Goal: Task Accomplishment & Management: Complete application form

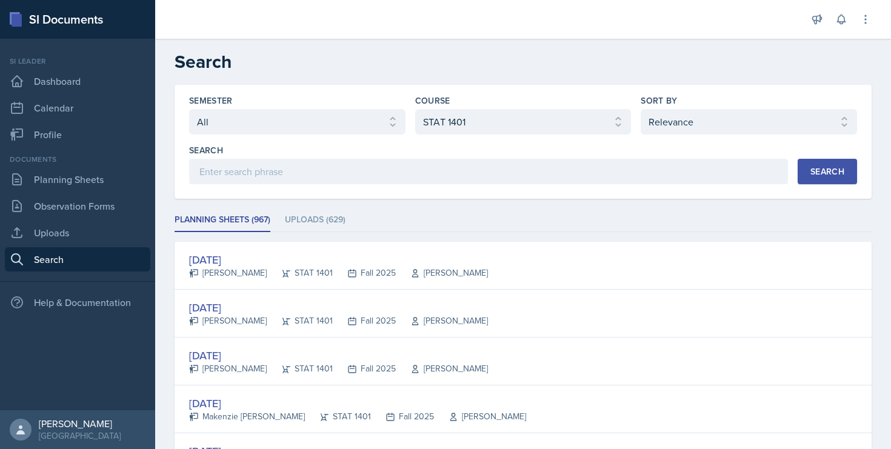
select select "all"
select select "834e4a61-10d2-4b52-98e1-66666996b5f0"
select select "1"
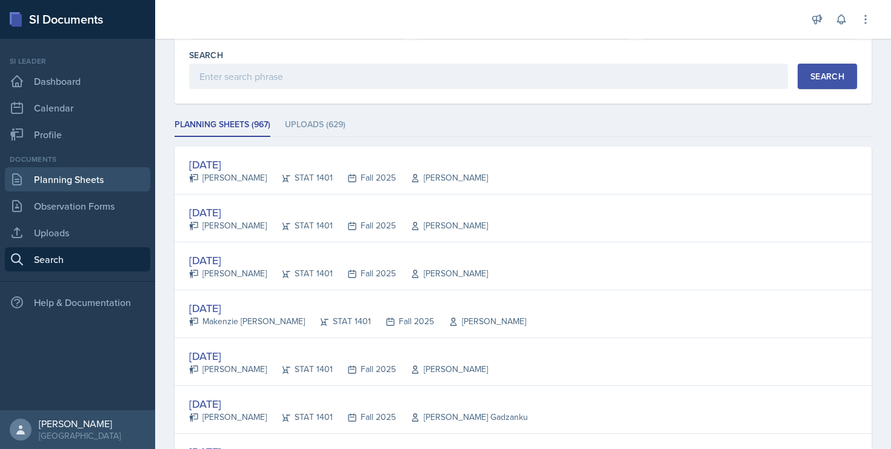
click at [65, 174] on link "Planning Sheets" at bounding box center [77, 179] width 145 height 24
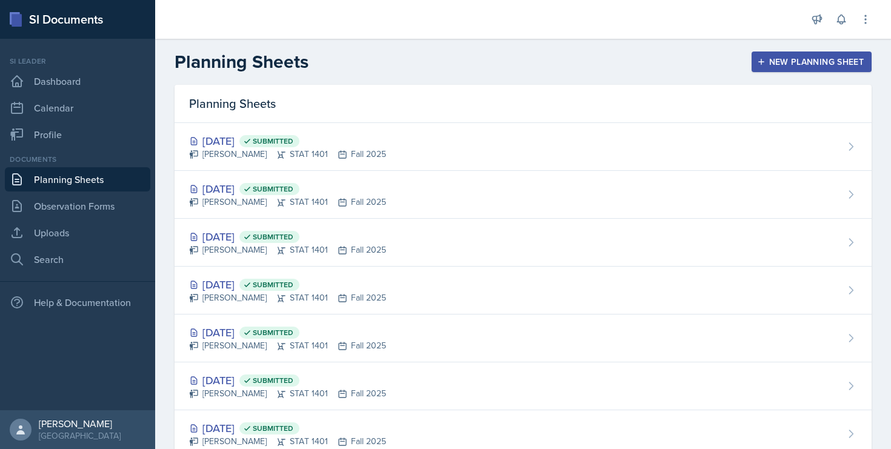
click at [802, 65] on div "New Planning Sheet" at bounding box center [811, 62] width 104 height 10
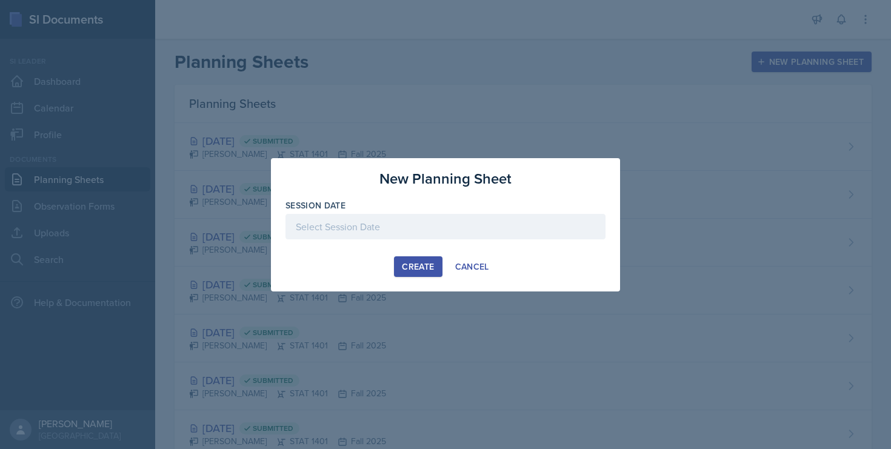
click at [413, 226] on div at bounding box center [445, 226] width 320 height 25
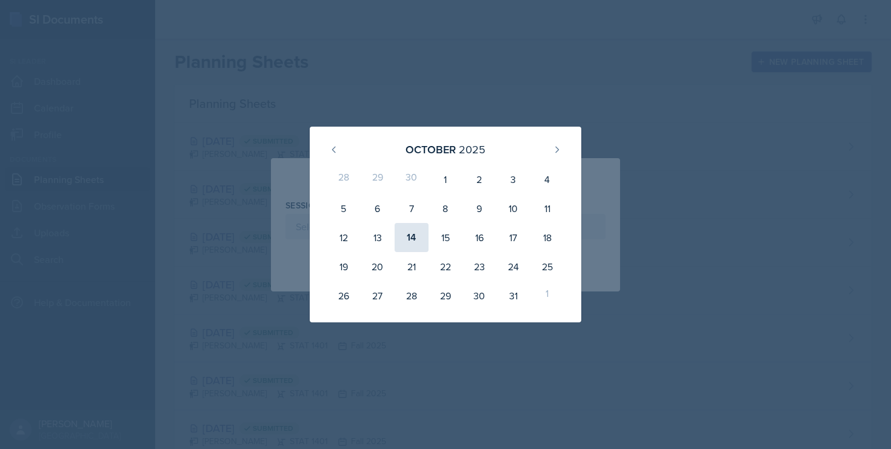
click at [409, 236] on div "14" at bounding box center [411, 237] width 34 height 29
type input "[DATE]"
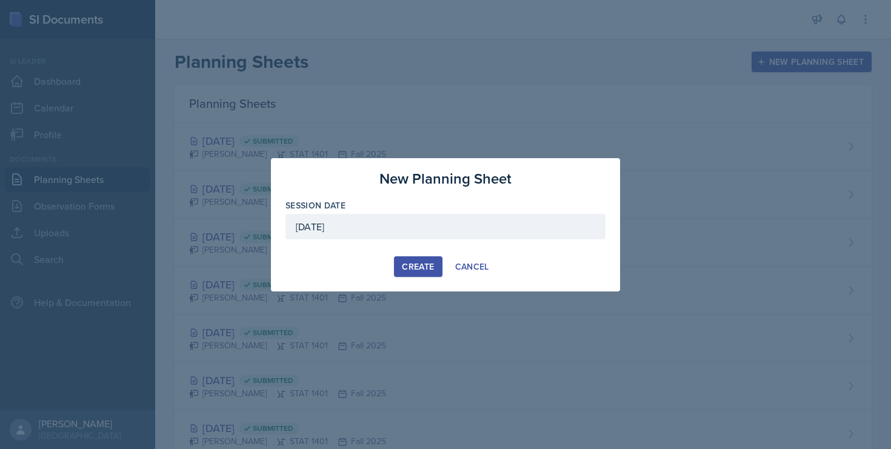
click at [408, 265] on div "Create" at bounding box center [418, 267] width 32 height 10
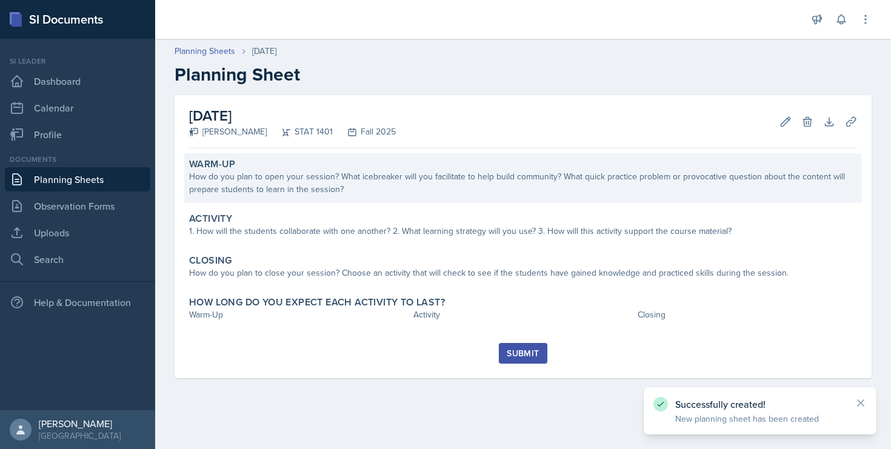
click at [342, 193] on div "How do you plan to open your session? What icebreaker will you facilitate to he…" at bounding box center [523, 182] width 668 height 25
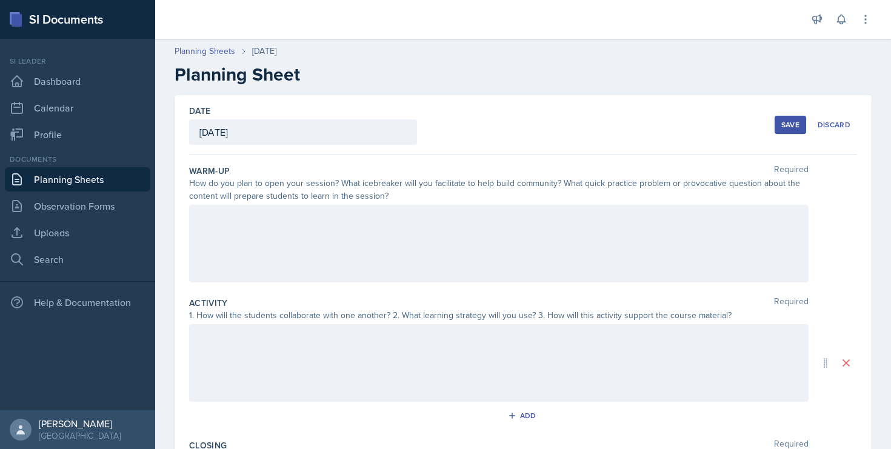
click at [299, 235] on div at bounding box center [498, 244] width 619 height 78
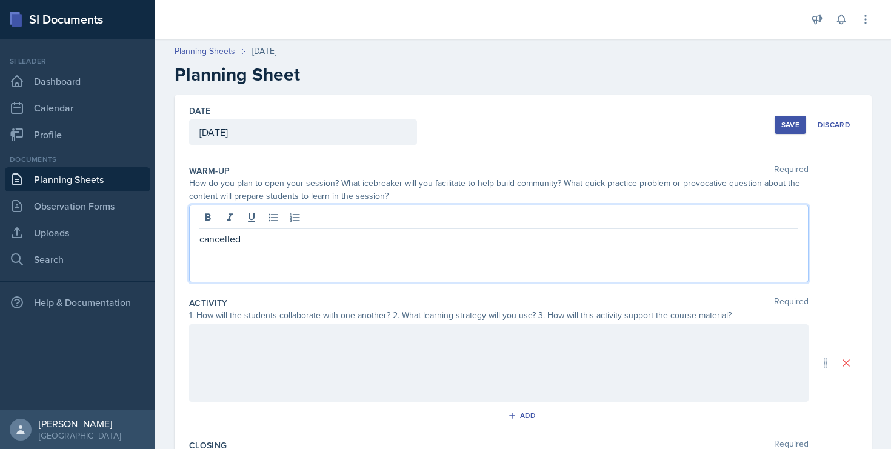
click at [259, 336] on div at bounding box center [498, 363] width 619 height 78
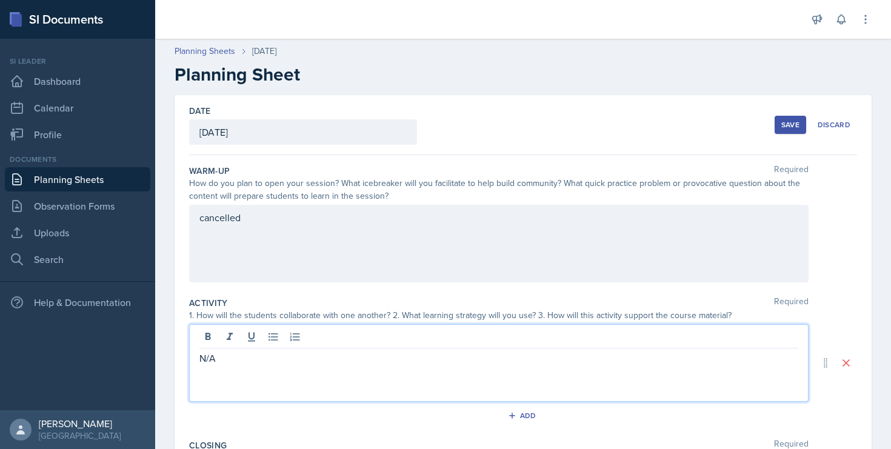
click at [202, 357] on p "N/A" at bounding box center [498, 358] width 599 height 15
copy p "N/A"
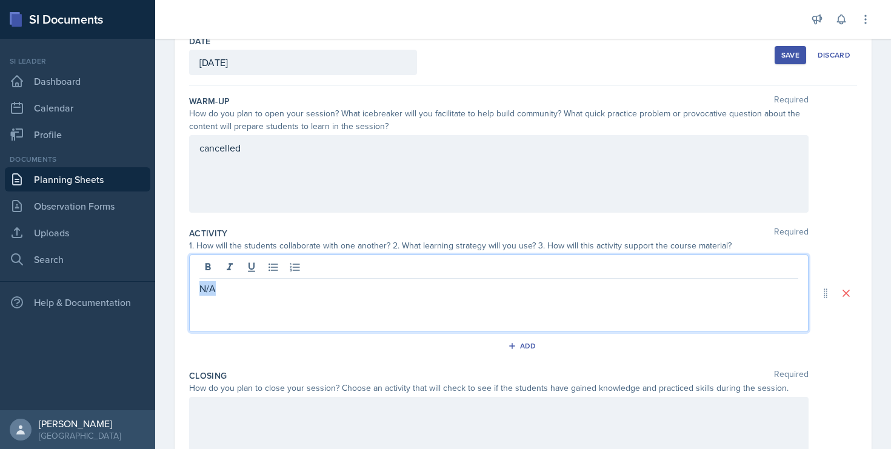
scroll to position [211, 0]
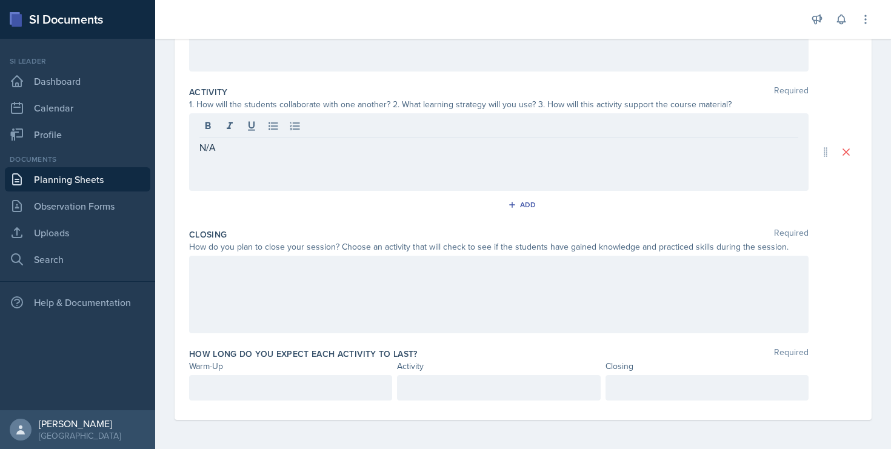
click at [226, 307] on div at bounding box center [498, 295] width 619 height 78
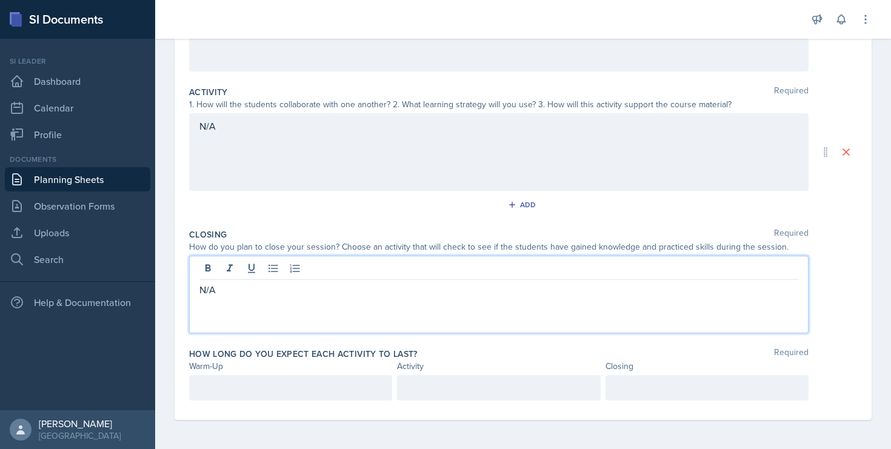
click at [216, 385] on p at bounding box center [290, 387] width 182 height 15
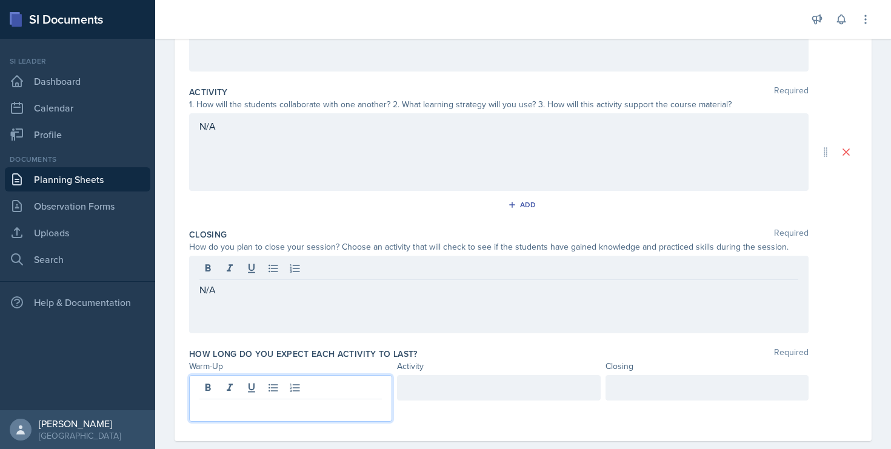
scroll to position [232, 0]
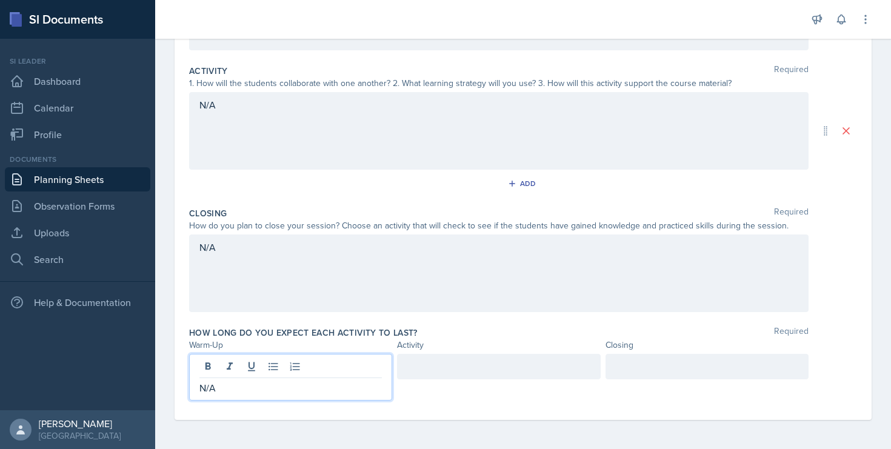
click at [426, 368] on div at bounding box center [498, 366] width 203 height 25
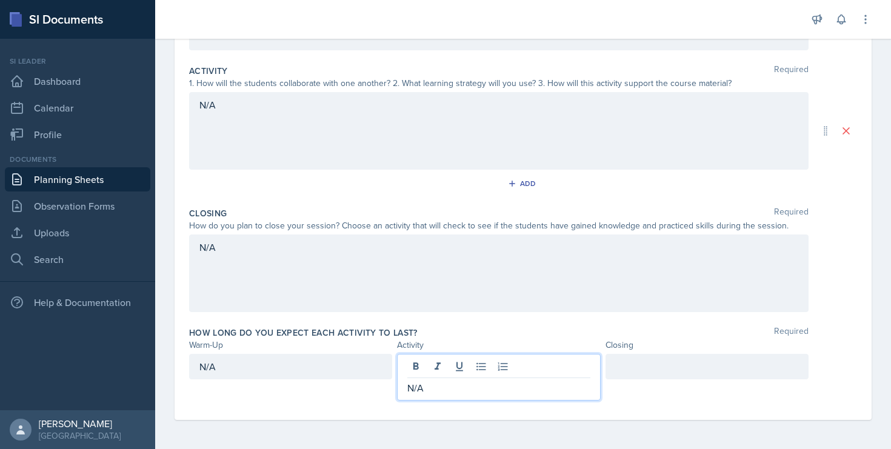
click at [617, 367] on div at bounding box center [706, 366] width 203 height 25
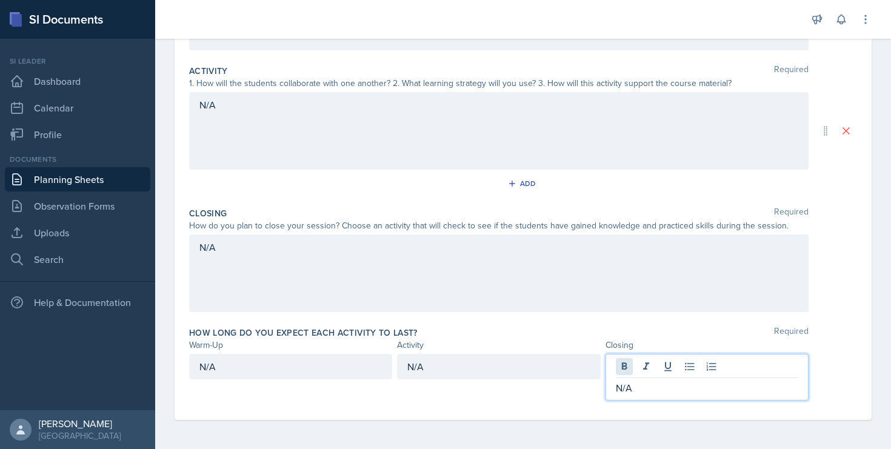
scroll to position [0, 0]
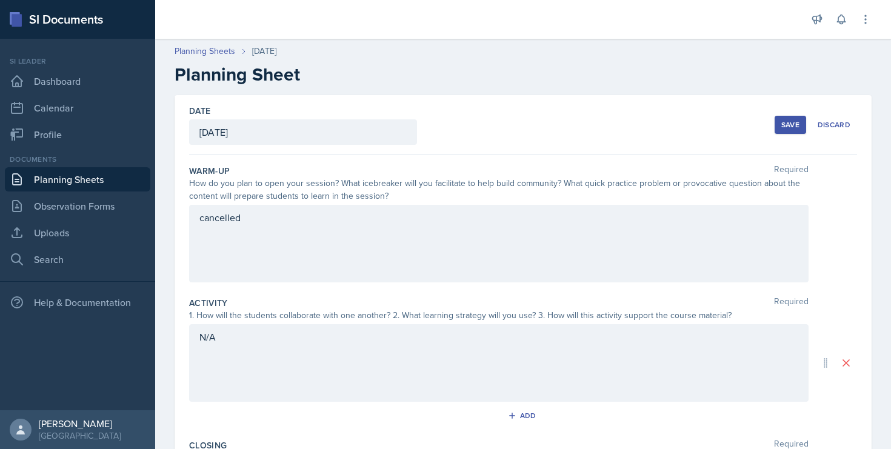
click at [797, 121] on div "Save" at bounding box center [790, 125] width 18 height 10
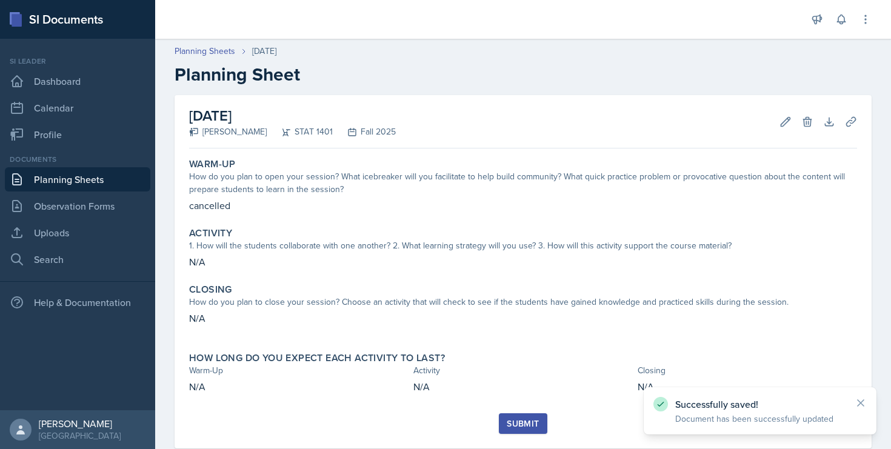
click at [528, 421] on div "Submit" at bounding box center [523, 424] width 32 height 10
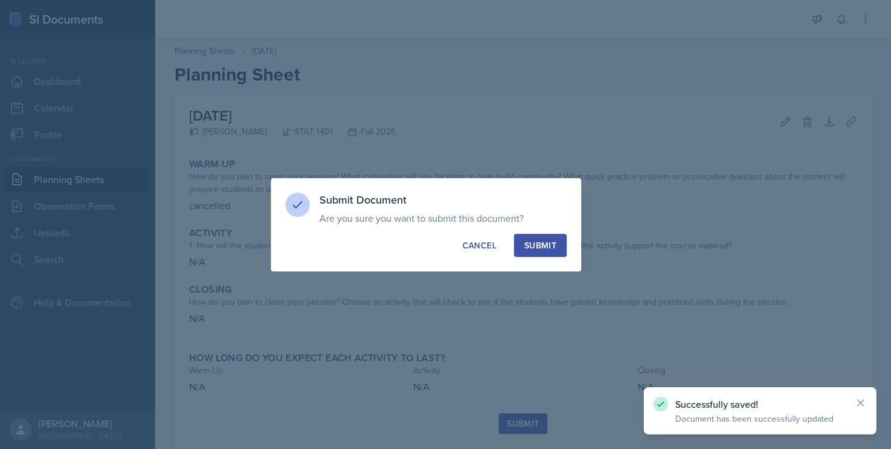
click at [554, 241] on div "Submit" at bounding box center [540, 245] width 32 height 12
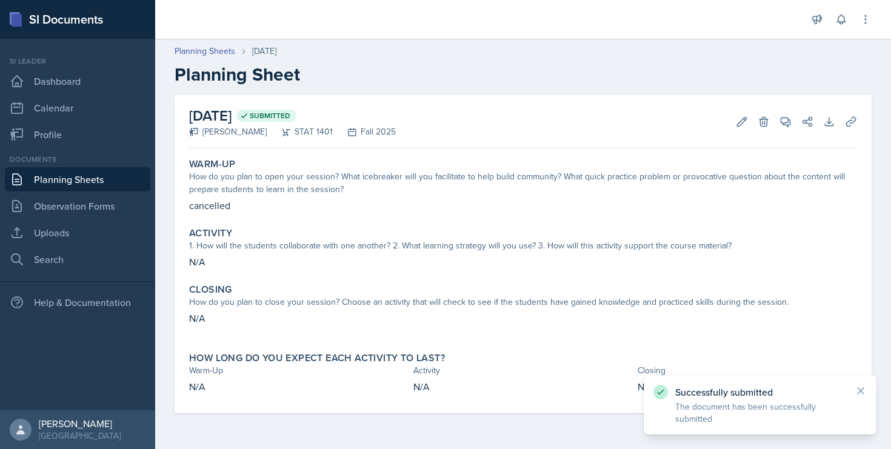
click at [113, 178] on link "Planning Sheets" at bounding box center [77, 179] width 145 height 24
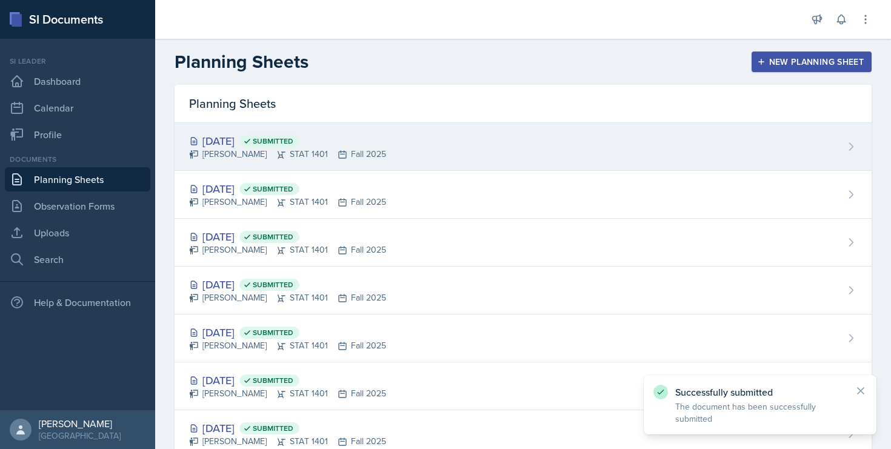
click at [229, 131] on div "[DATE] Submitted [PERSON_NAME] STAT 1401 Fall 2025" at bounding box center [522, 147] width 697 height 48
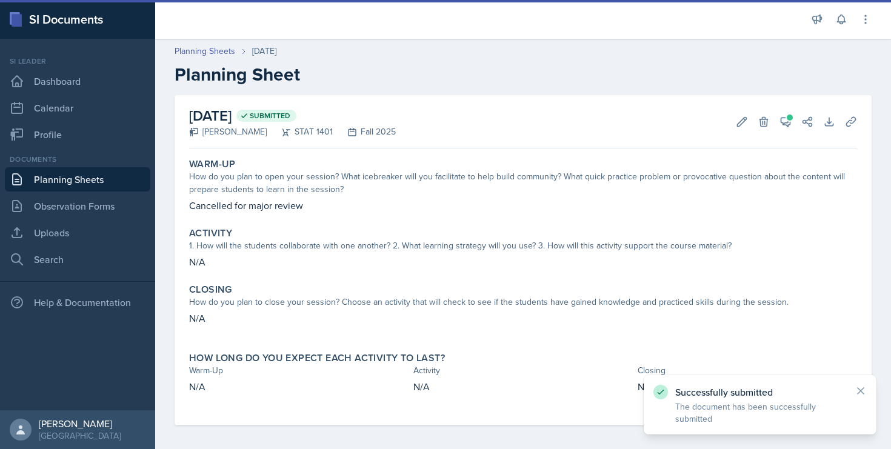
scroll to position [5, 0]
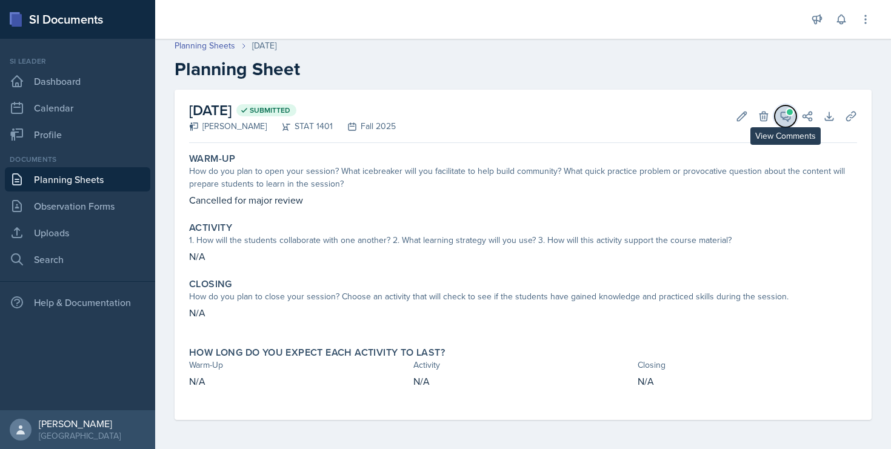
click at [777, 109] on button "View Comments" at bounding box center [785, 116] width 22 height 22
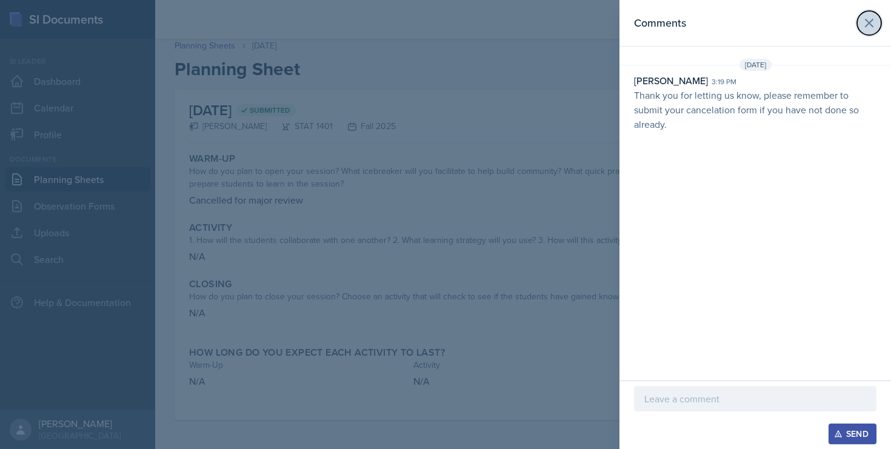
click at [866, 22] on icon at bounding box center [869, 23] width 15 height 15
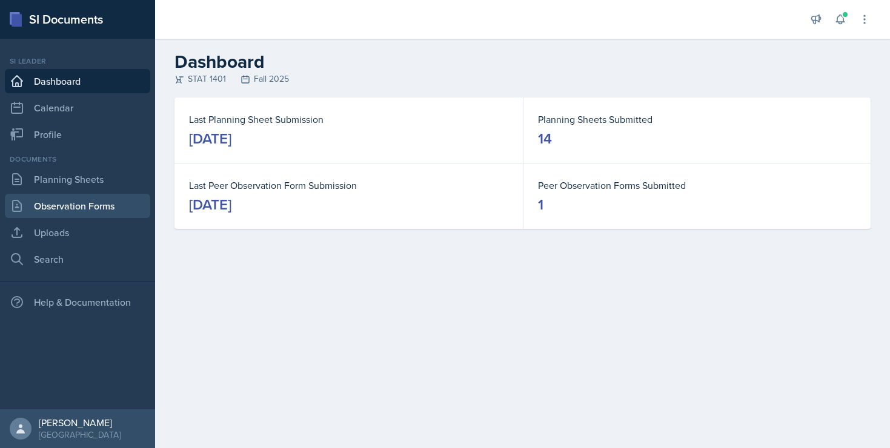
click at [105, 209] on link "Observation Forms" at bounding box center [77, 206] width 145 height 24
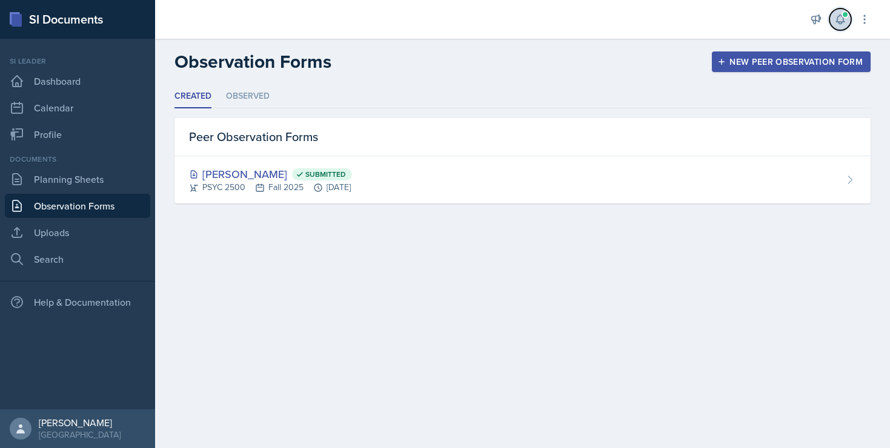
click at [844, 18] on span at bounding box center [845, 14] width 7 height 7
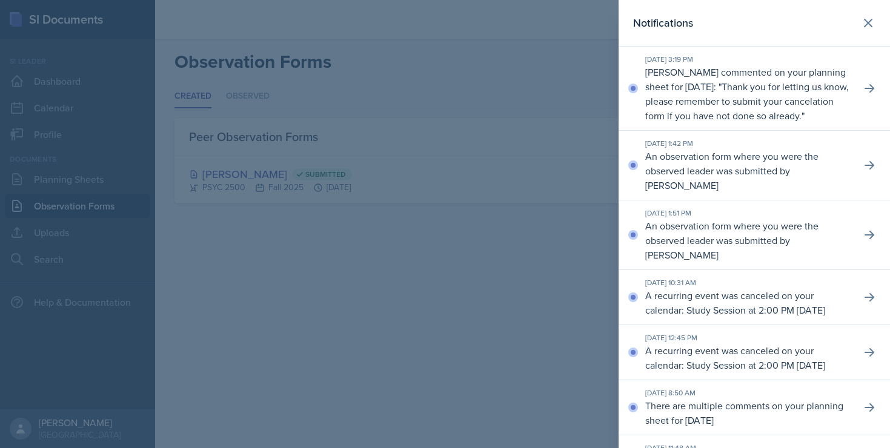
click at [585, 267] on div at bounding box center [445, 224] width 890 height 448
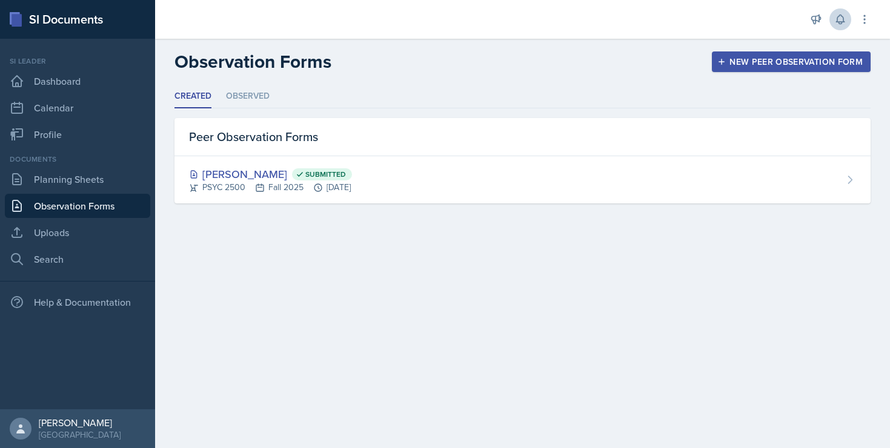
click at [777, 64] on div "New Peer Observation Form" at bounding box center [791, 62] width 143 height 10
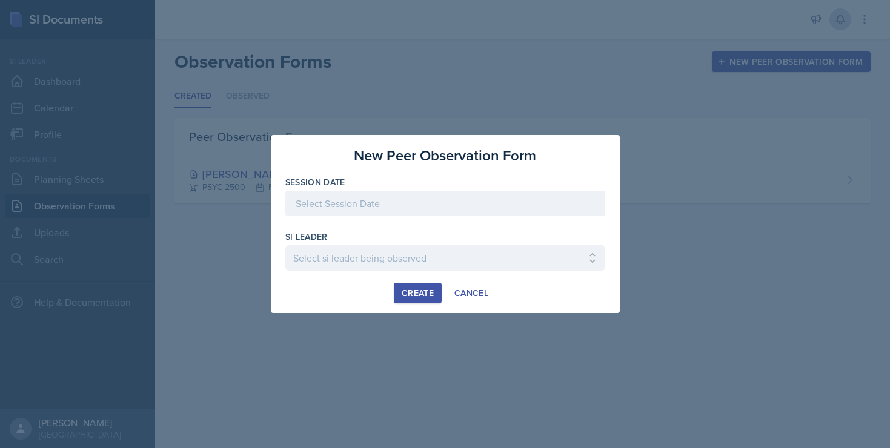
click at [371, 194] on div at bounding box center [445, 203] width 320 height 25
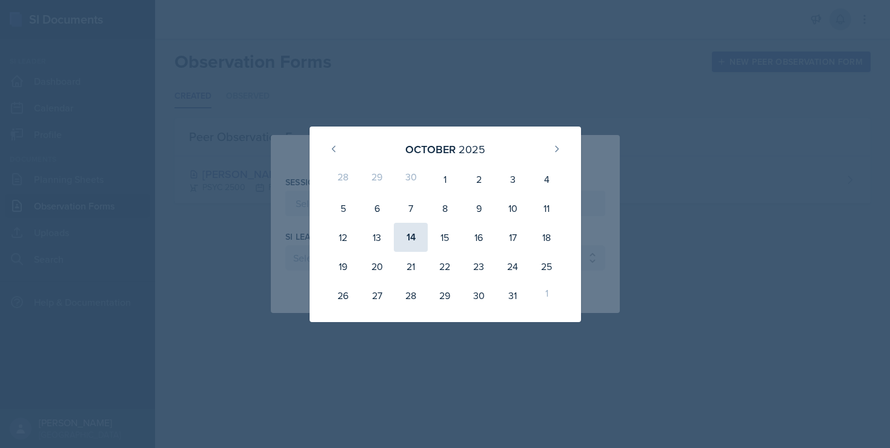
click at [411, 235] on div "14" at bounding box center [411, 237] width 34 height 29
type input "[DATE]"
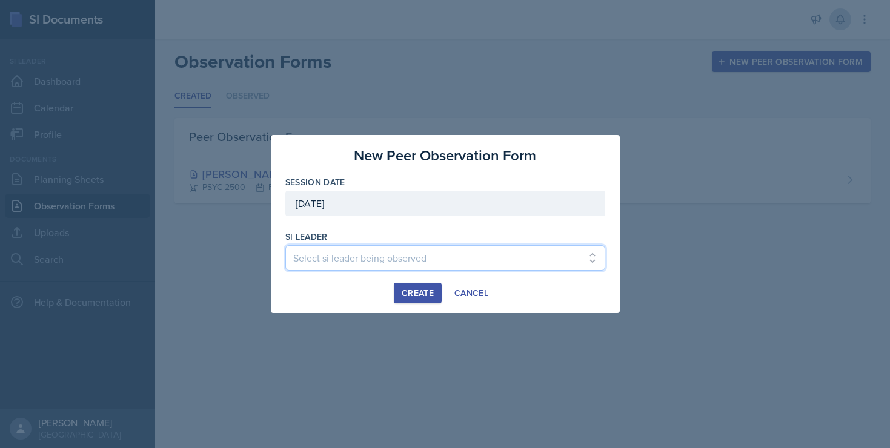
click at [389, 251] on select "Select si leader being observed Rayann Afani / PSYC 2500 / The Phantoms of The …" at bounding box center [445, 257] width 320 height 25
select select "f276bd1f-fcef-4500-9a49-19f8a1c3d0fd"
click at [285, 245] on select "Select si leader being observed Rayann Afani / PSYC 2500 / The Phantoms of The …" at bounding box center [445, 257] width 320 height 25
click at [424, 288] on div "Create" at bounding box center [418, 293] width 32 height 10
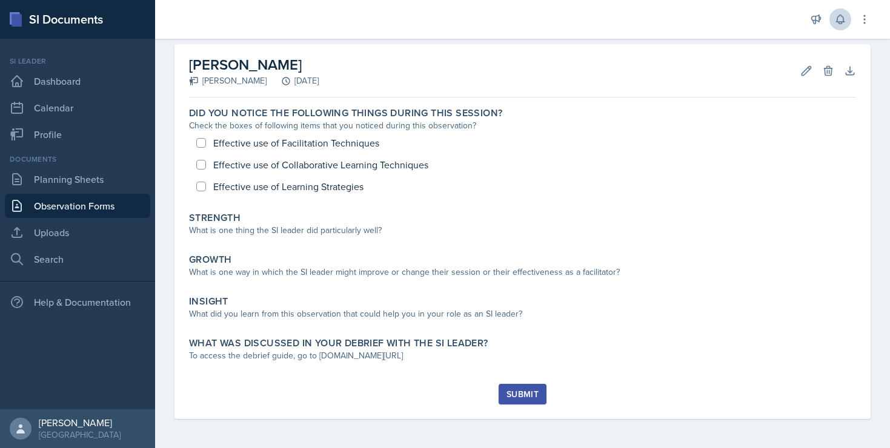
scroll to position [46, 0]
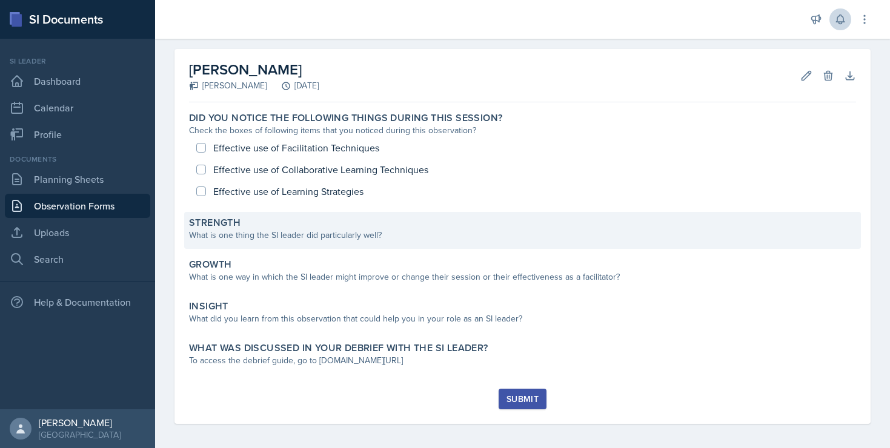
click at [270, 231] on div "What is one thing the SI leader did particularly well?" at bounding box center [522, 235] width 667 height 13
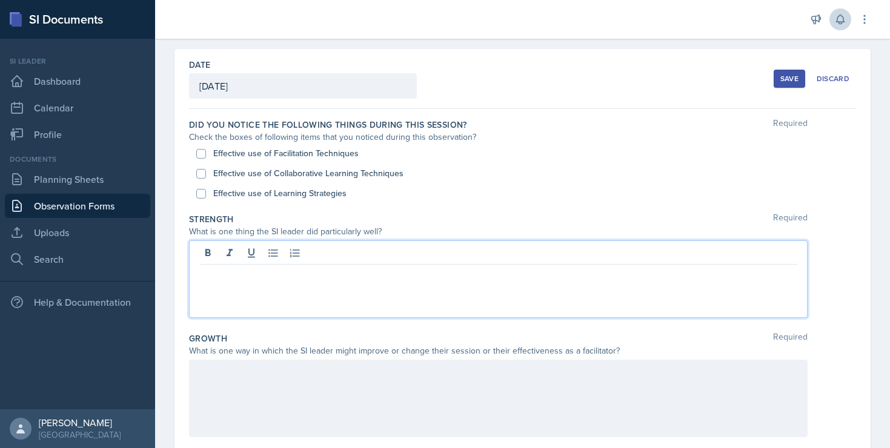
click at [258, 248] on div at bounding box center [498, 280] width 619 height 78
click at [367, 276] on p "I liked that when students were unsure about one of the questions on her slide" at bounding box center [498, 274] width 598 height 15
drag, startPoint x: 393, startPoint y: 277, endPoint x: 597, endPoint y: 283, distance: 204.9
click at [597, 283] on div "I liked that when students were unsure about one of the questions on her slide" at bounding box center [498, 280] width 619 height 78
click at [580, 284] on div "I liked that when students were unsure about one of the questions on her slide" at bounding box center [498, 280] width 619 height 78
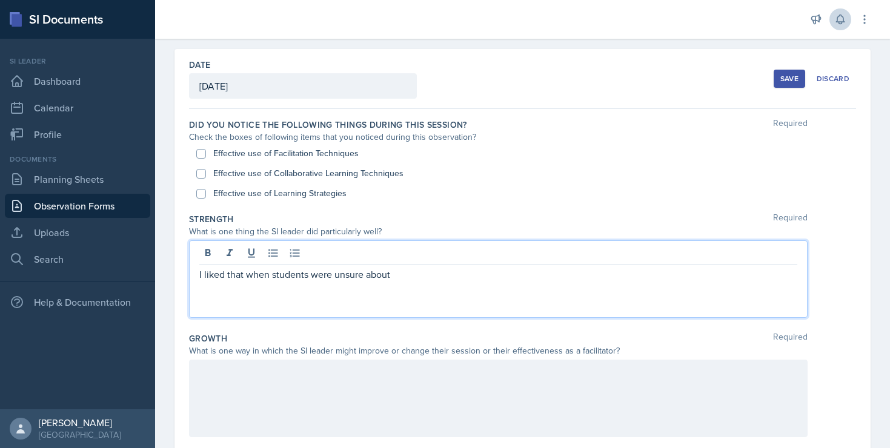
click at [272, 281] on p "I liked that when students were unsure about" at bounding box center [498, 274] width 598 height 15
drag, startPoint x: 415, startPoint y: 278, endPoint x: 351, endPoint y: 278, distance: 64.2
click at [351, 278] on p "I liked that when the students were unsure about" at bounding box center [498, 274] width 598 height 15
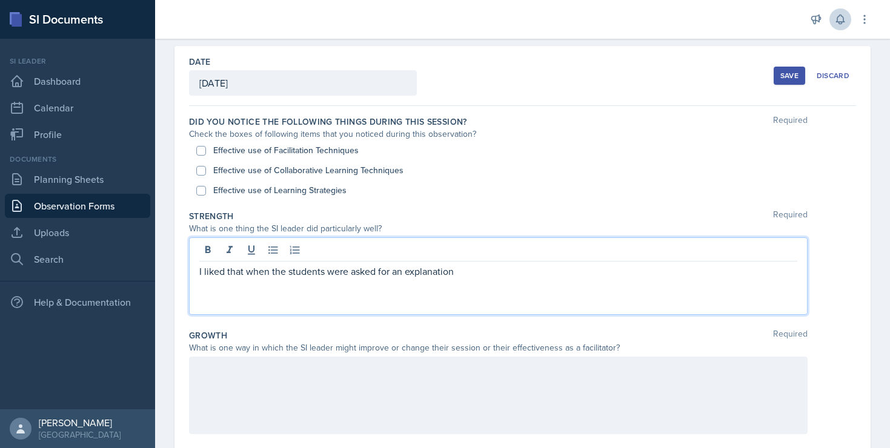
scroll to position [47, 0]
click at [339, 279] on p "I liked that when the students were asked for an explanation" at bounding box center [498, 273] width 598 height 15
click at [463, 275] on p "I liked that when the students asked for an explanation" at bounding box center [498, 273] width 598 height 15
click at [607, 275] on p "I liked that when the students asked for an explanation on a topic, she walked …" at bounding box center [498, 273] width 598 height 15
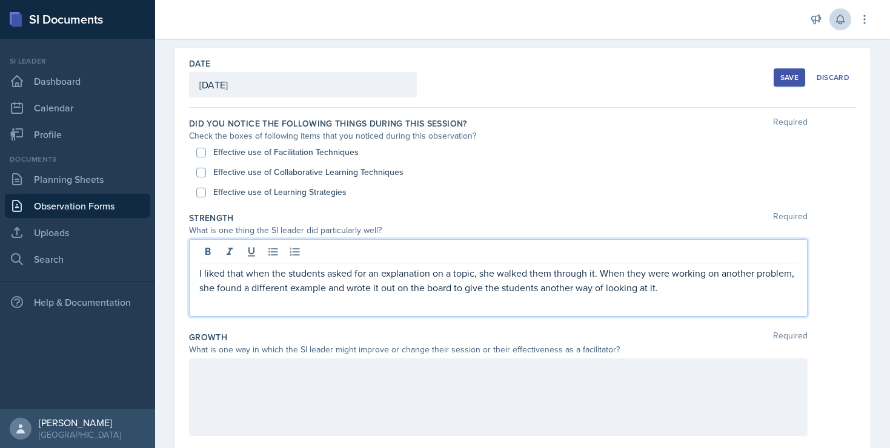
click at [330, 291] on p "I liked that when the students asked for an explanation on a topic, she walked …" at bounding box center [498, 280] width 598 height 29
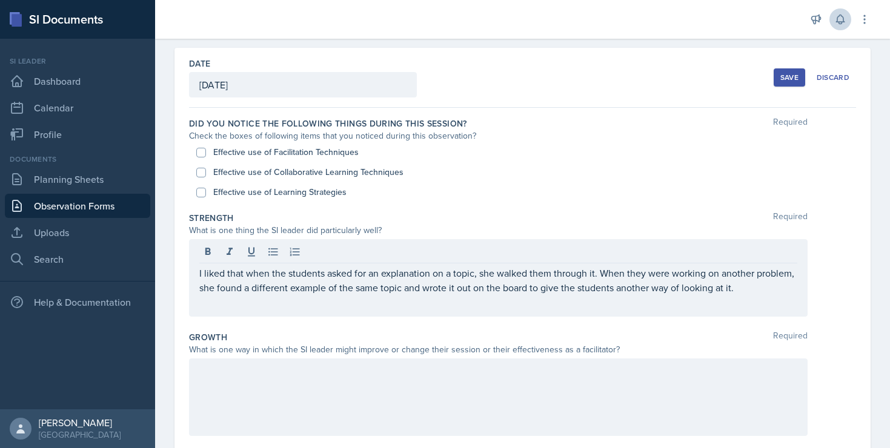
click at [747, 295] on div "I liked that when the students asked for an explanation on a topic, she walked …" at bounding box center [498, 278] width 619 height 78
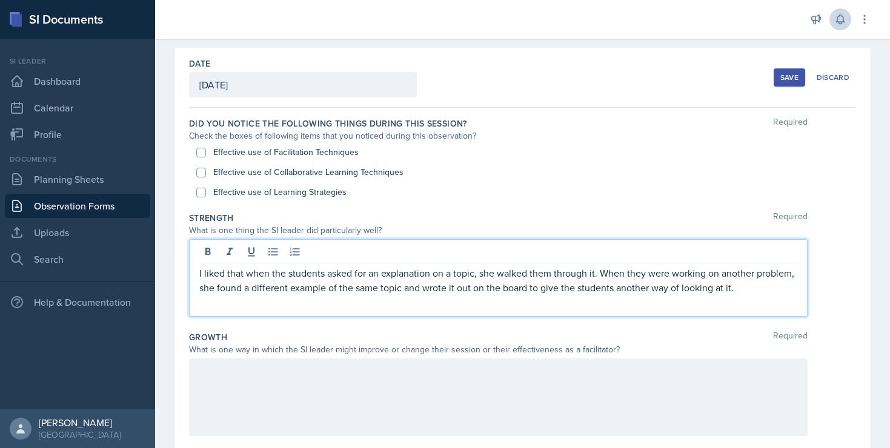
click at [748, 291] on p "I liked that when the students asked for an explanation on a topic, she walked …" at bounding box center [498, 280] width 598 height 29
click at [336, 307] on p "I liked that when the students asked for an explanation on a topic, she walked …" at bounding box center [498, 288] width 598 height 44
click at [302, 302] on p "I liked that when the students asked for an explanation on a topic, she walked …" at bounding box center [498, 288] width 598 height 44
click at [442, 301] on p "I liked that when the students asked for an explanation on a topic, she walked …" at bounding box center [498, 288] width 598 height 44
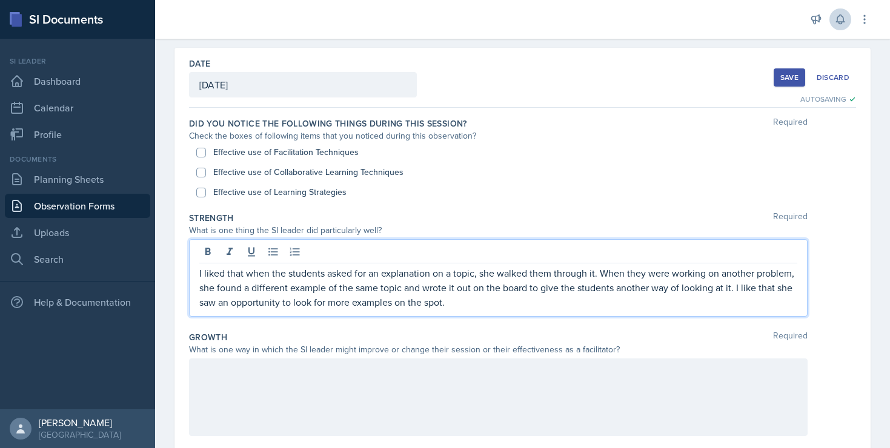
click at [511, 310] on div "I liked that when the students asked for an explanation on a topic, she walked …" at bounding box center [498, 278] width 619 height 78
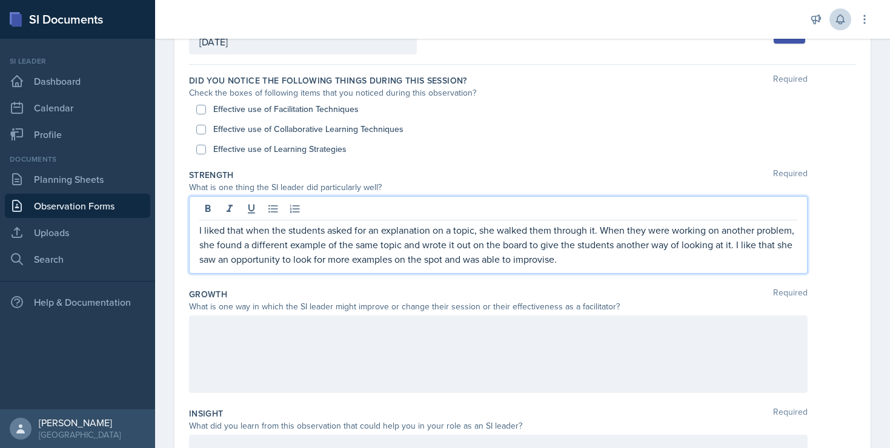
scroll to position [116, 0]
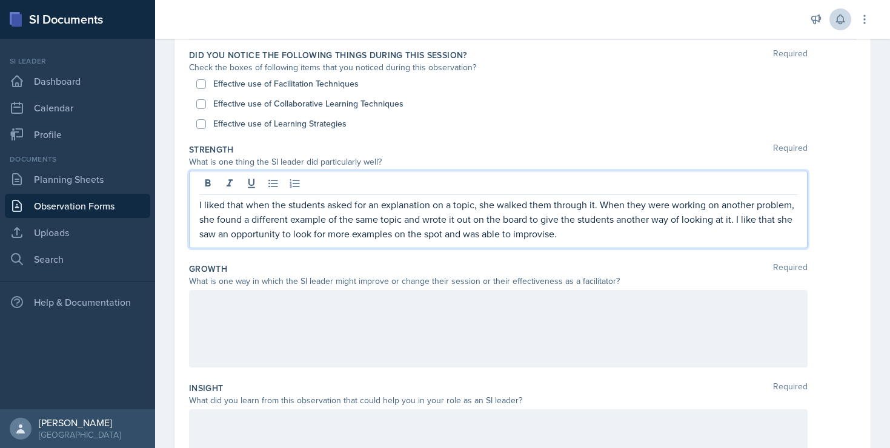
click at [524, 322] on div at bounding box center [498, 329] width 619 height 78
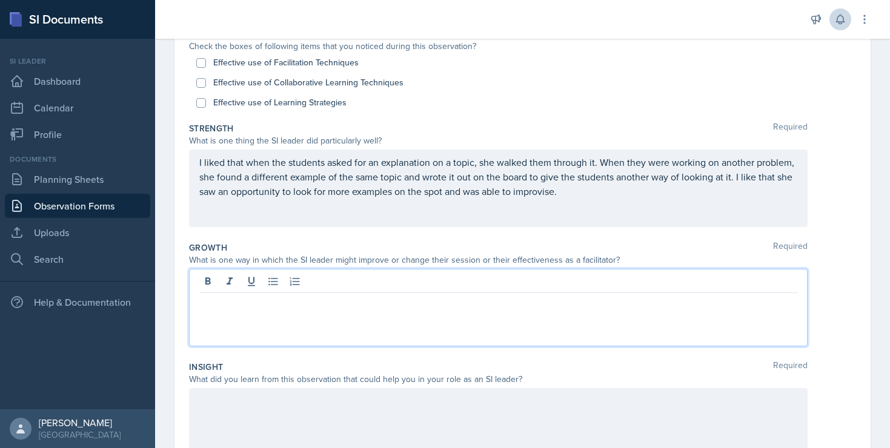
click at [321, 68] on label "Effective use of Facilitation Techniques" at bounding box center [285, 62] width 145 height 13
click at [206, 68] on input "Effective use of Facilitation Techniques" at bounding box center [201, 63] width 10 height 10
checkbox input "true"
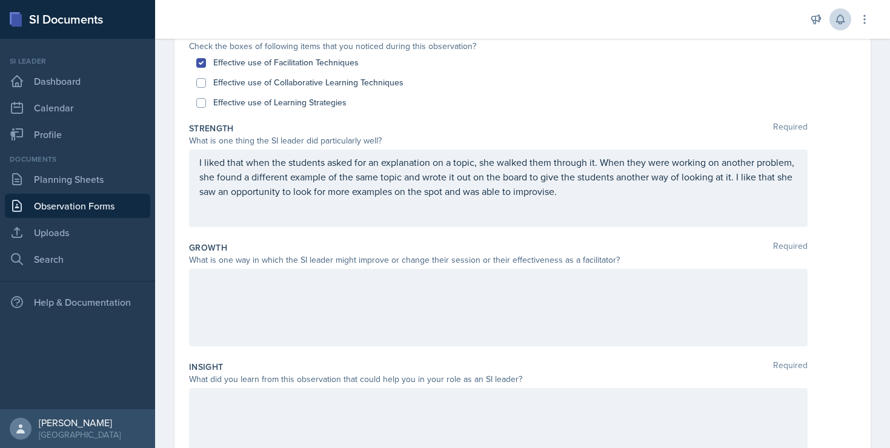
click at [316, 88] on label "Effective use of Collaborative Learning Techniques" at bounding box center [308, 82] width 190 height 13
click at [206, 88] on input "Effective use of Collaborative Learning Techniques" at bounding box center [201, 83] width 10 height 10
checkbox input "true"
click at [337, 97] on label "Effective use of Learning Strategies" at bounding box center [279, 102] width 133 height 13
click at [206, 98] on input "Effective use of Learning Strategies" at bounding box center [201, 103] width 10 height 10
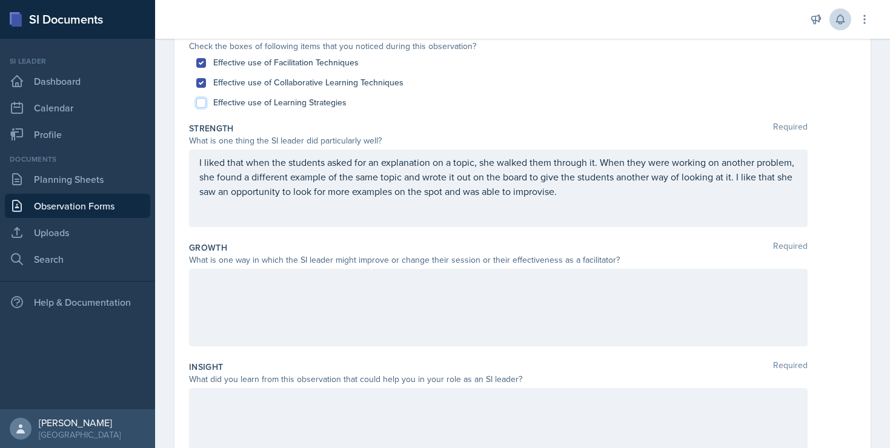
checkbox input "true"
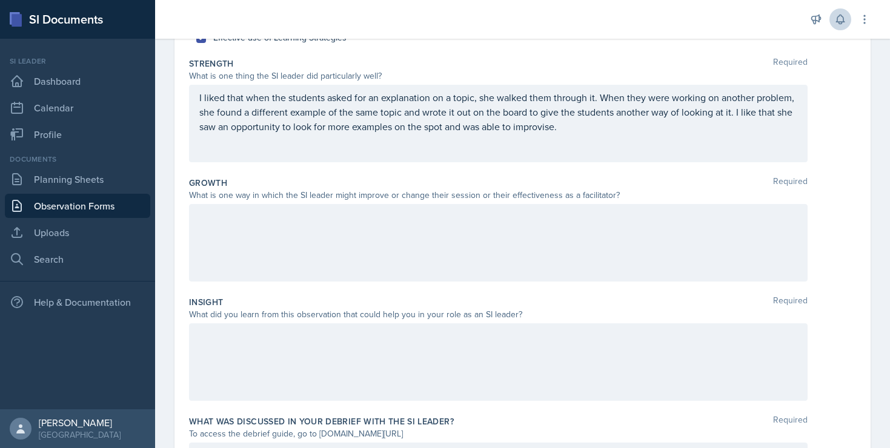
click at [437, 248] on div at bounding box center [498, 243] width 619 height 78
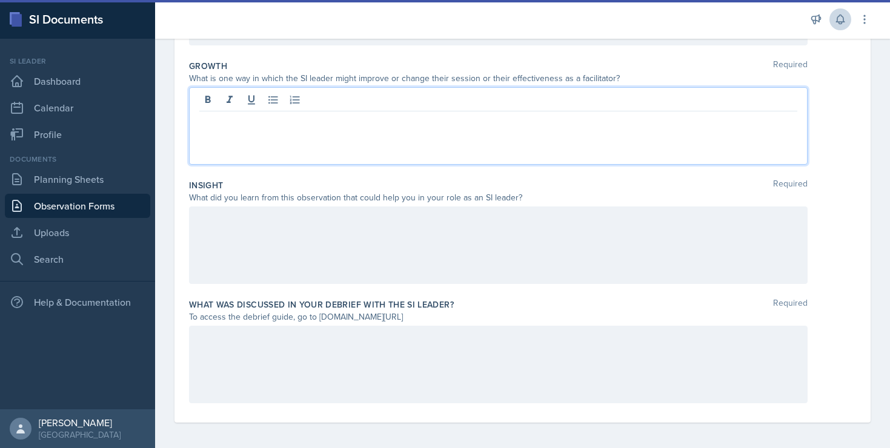
scroll to position [322, 0]
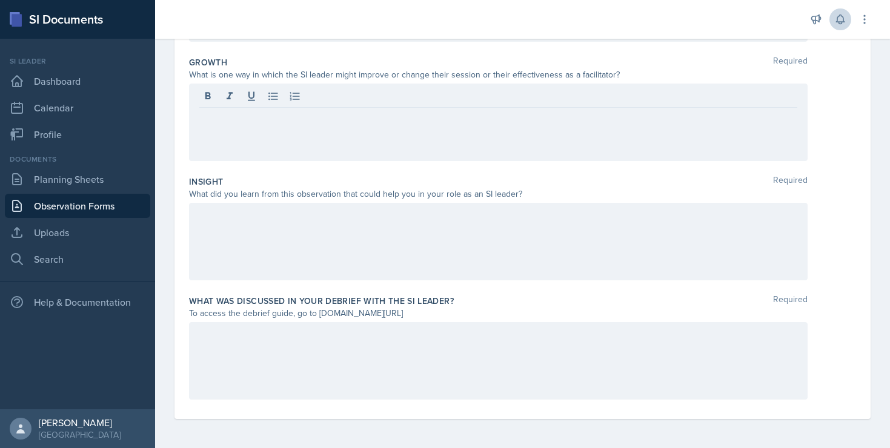
drag, startPoint x: 318, startPoint y: 313, endPoint x: 443, endPoint y: 314, distance: 125.4
click at [443, 314] on div "To access the debrief guide, go to www.tinyurl.com/obsvdebriefguide" at bounding box center [498, 313] width 619 height 13
copy div "www.tinyurl.com/obsvdebriefguide"
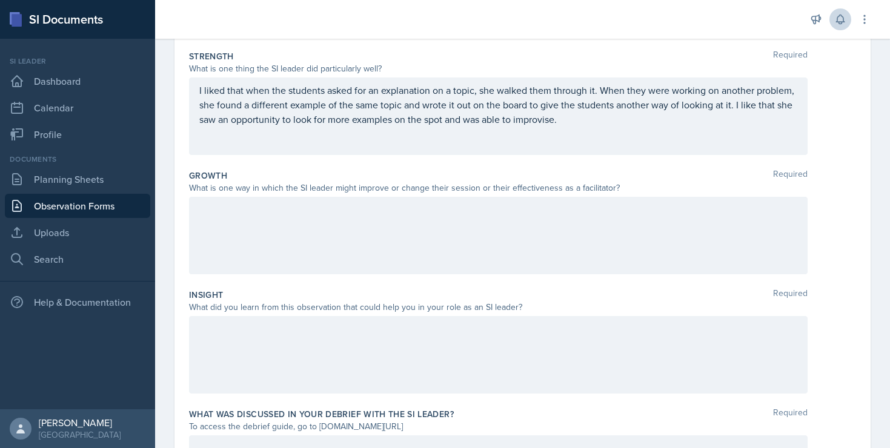
scroll to position [205, 0]
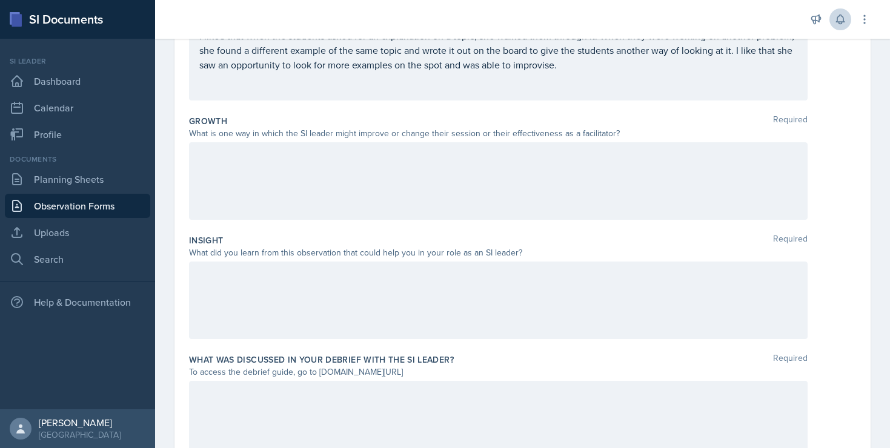
click at [218, 170] on div at bounding box center [498, 181] width 619 height 78
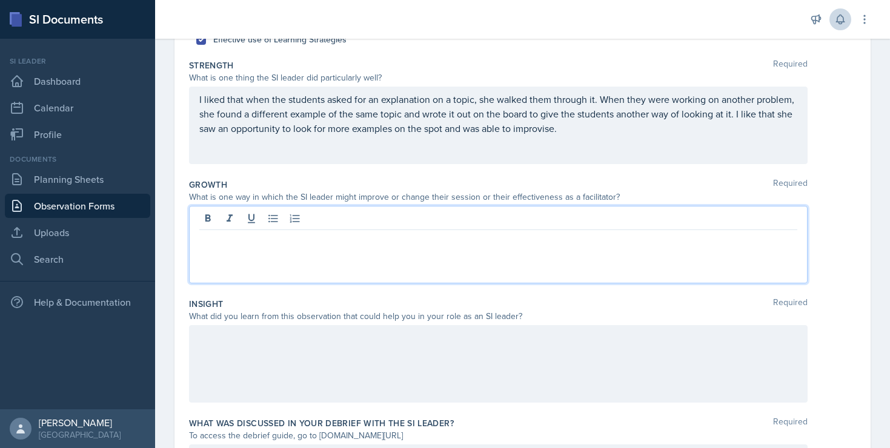
scroll to position [198, 0]
